Goal: Transaction & Acquisition: Obtain resource

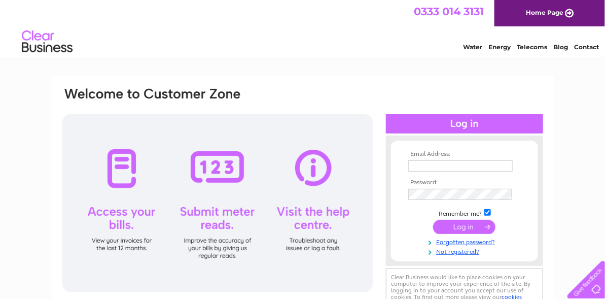
type input "williamswelders@hotmail.co.uk"
click at [466, 228] on input "submit" at bounding box center [464, 227] width 62 height 14
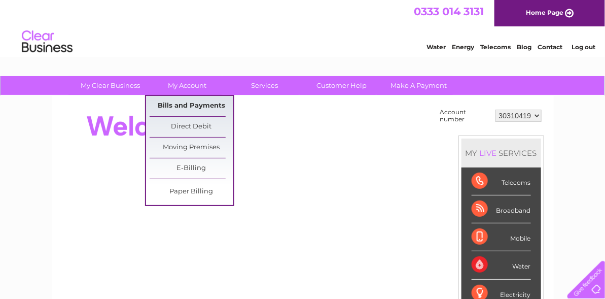
click at [172, 104] on link "Bills and Payments" at bounding box center [192, 106] width 84 height 20
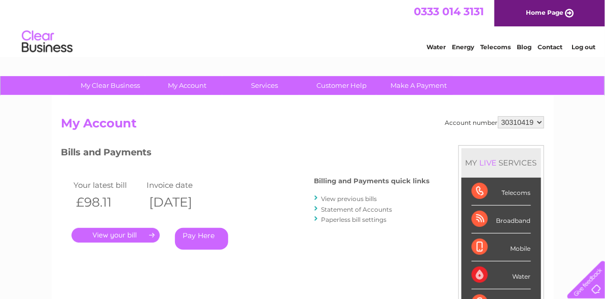
click at [110, 233] on link "." at bounding box center [116, 235] width 88 height 15
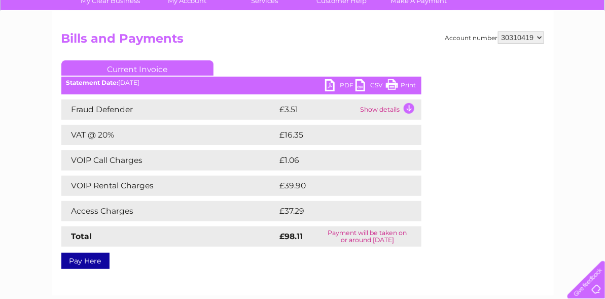
scroll to position [101, 0]
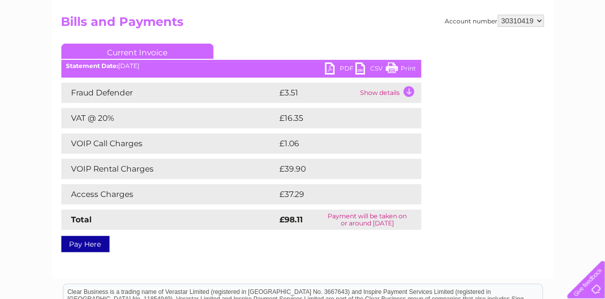
click at [333, 68] on link "PDF" at bounding box center [340, 69] width 30 height 15
